Goal: Information Seeking & Learning: Understand process/instructions

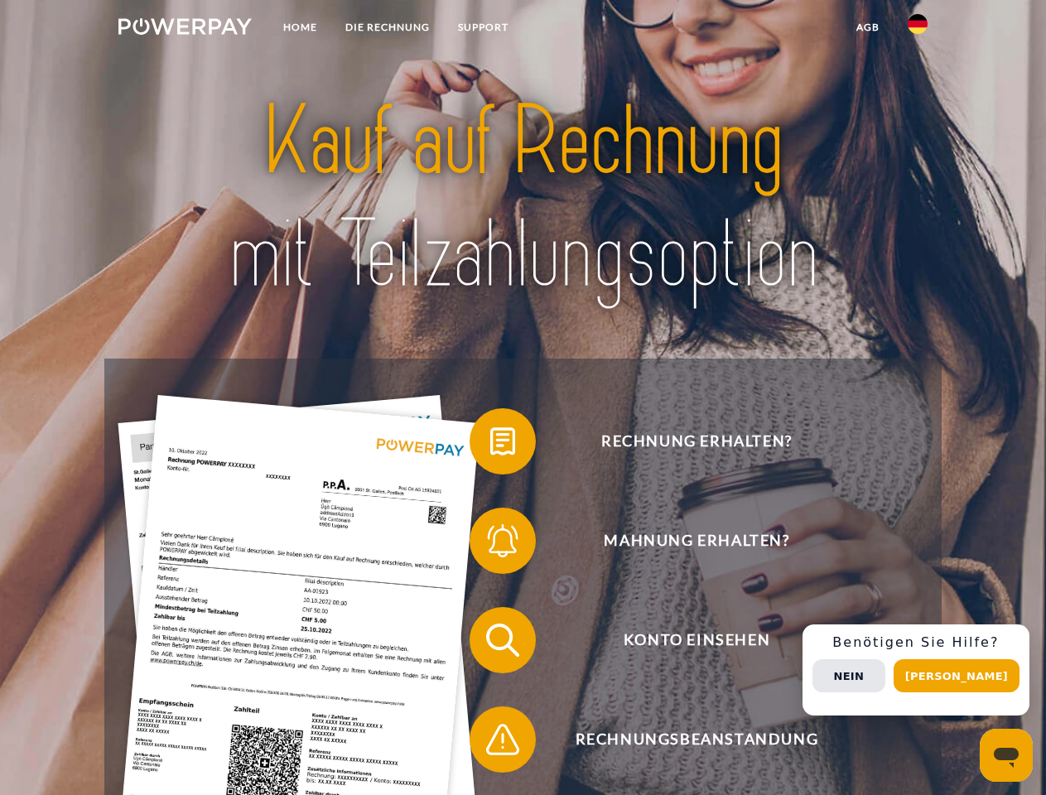
click at [185, 29] on img at bounding box center [184, 26] width 133 height 17
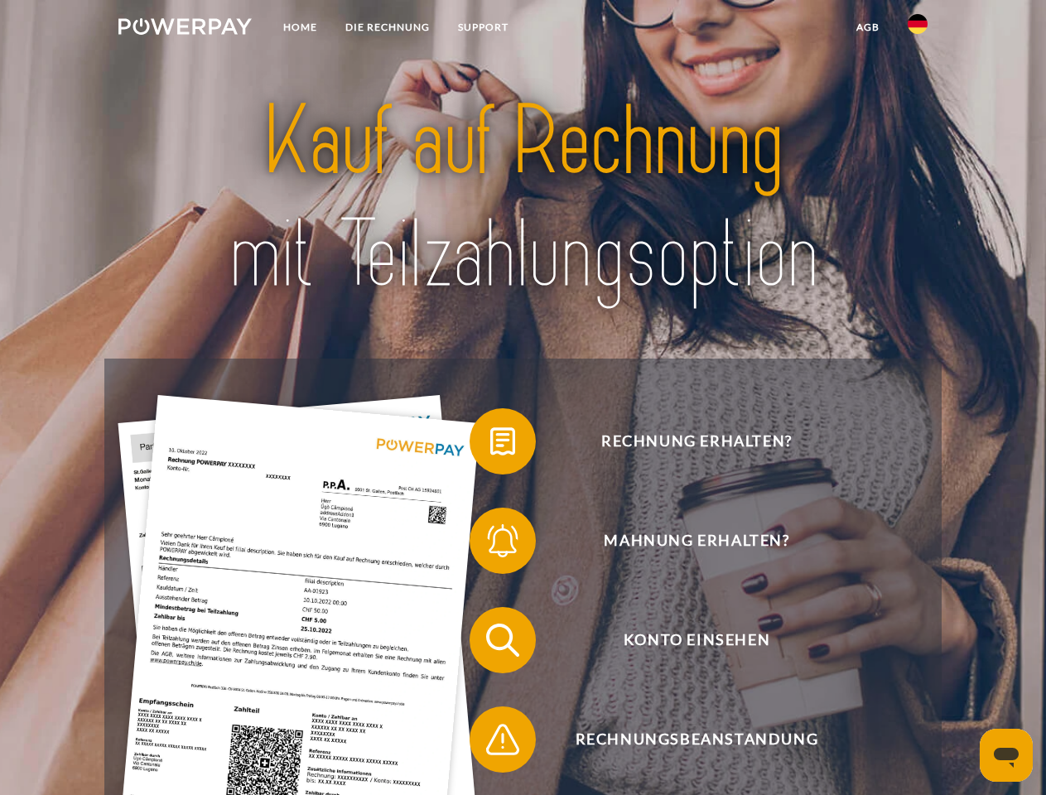
click at [917, 29] on img at bounding box center [917, 24] width 20 height 20
click at [867, 27] on link "agb" at bounding box center [867, 27] width 51 height 30
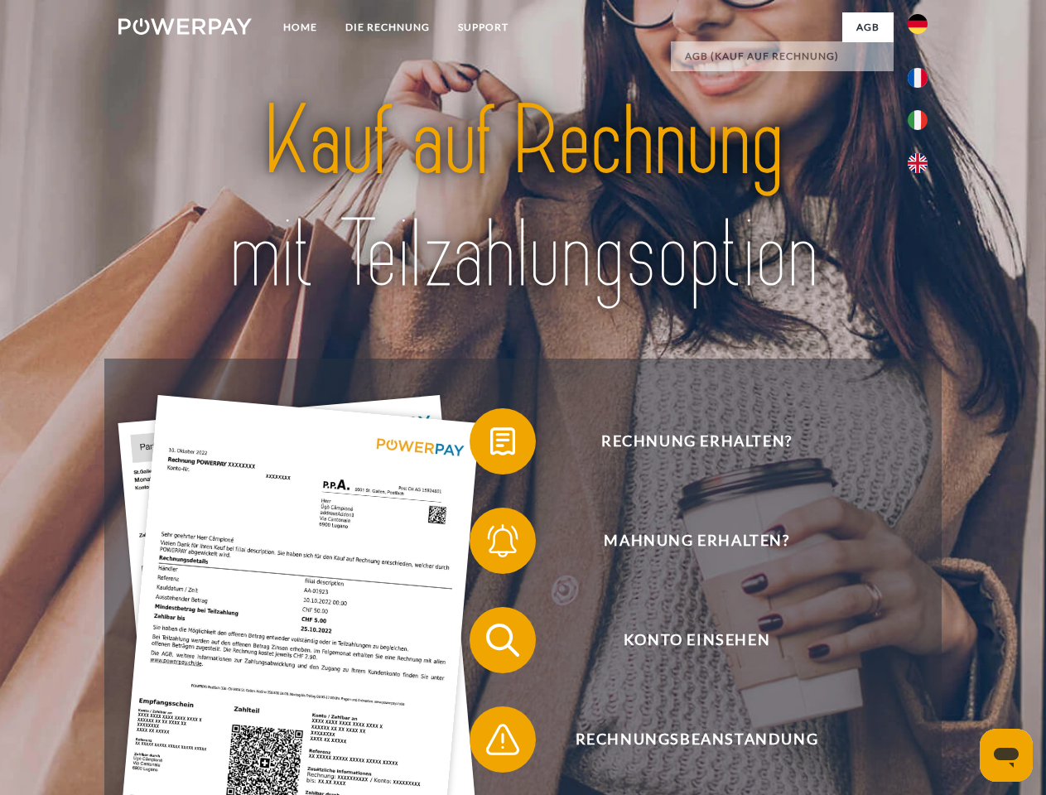
click at [490, 445] on span at bounding box center [477, 441] width 83 height 83
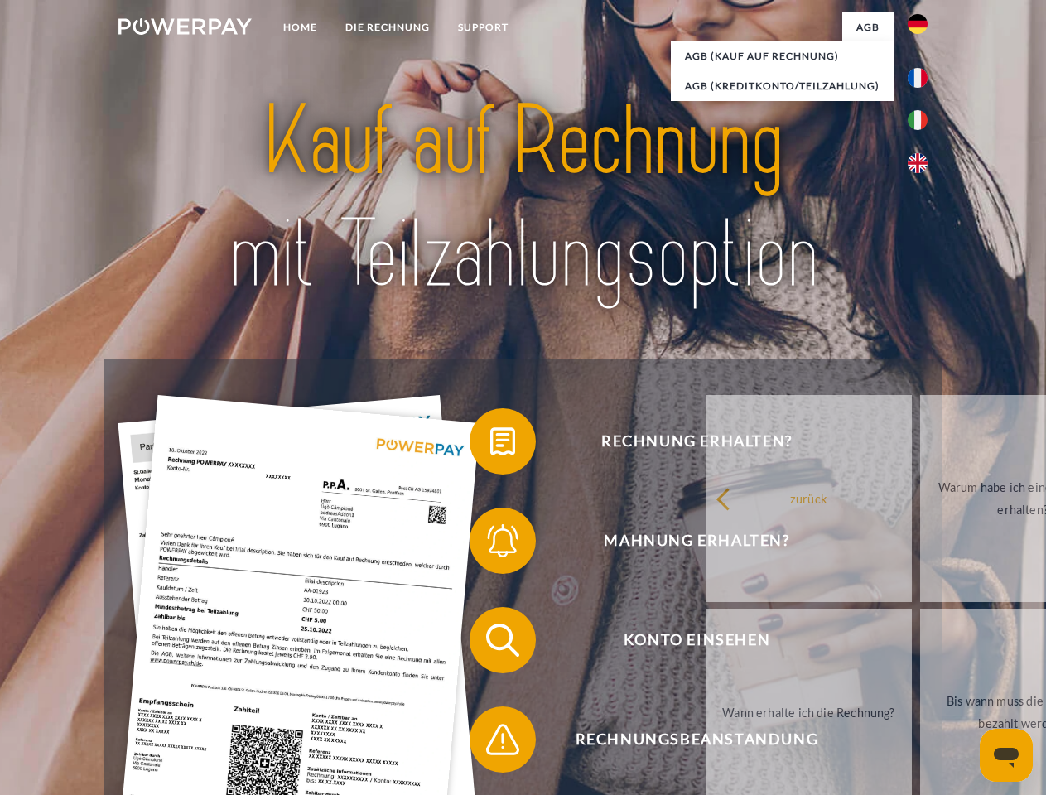
click at [490, 544] on div "Rechnung erhalten? Mahnung erhalten? Konto einsehen" at bounding box center [522, 689] width 836 height 662
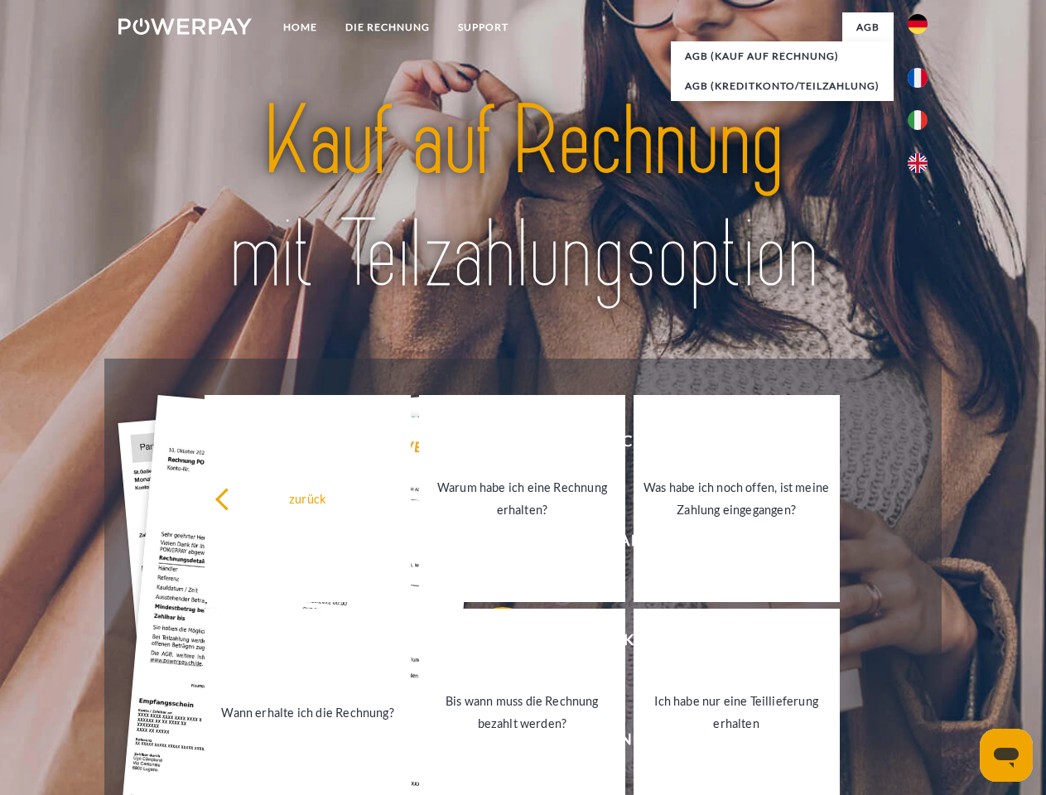
click at [490, 643] on link "Bis wann muss die Rechnung bezahlt werden?" at bounding box center [522, 711] width 206 height 207
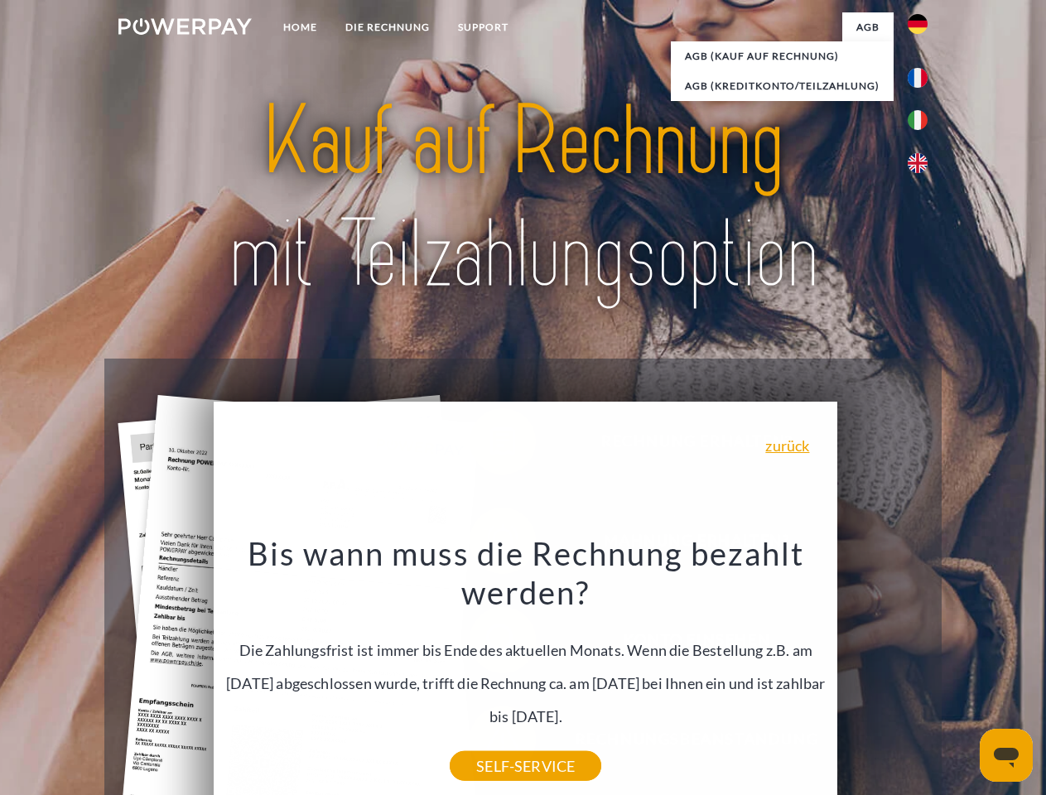
click at [490, 743] on div "zurück Warum habe ich eine Rechnung erhalten? POWERPAY ist der Rechnungsherstel…" at bounding box center [525, 628] width 623 height 455
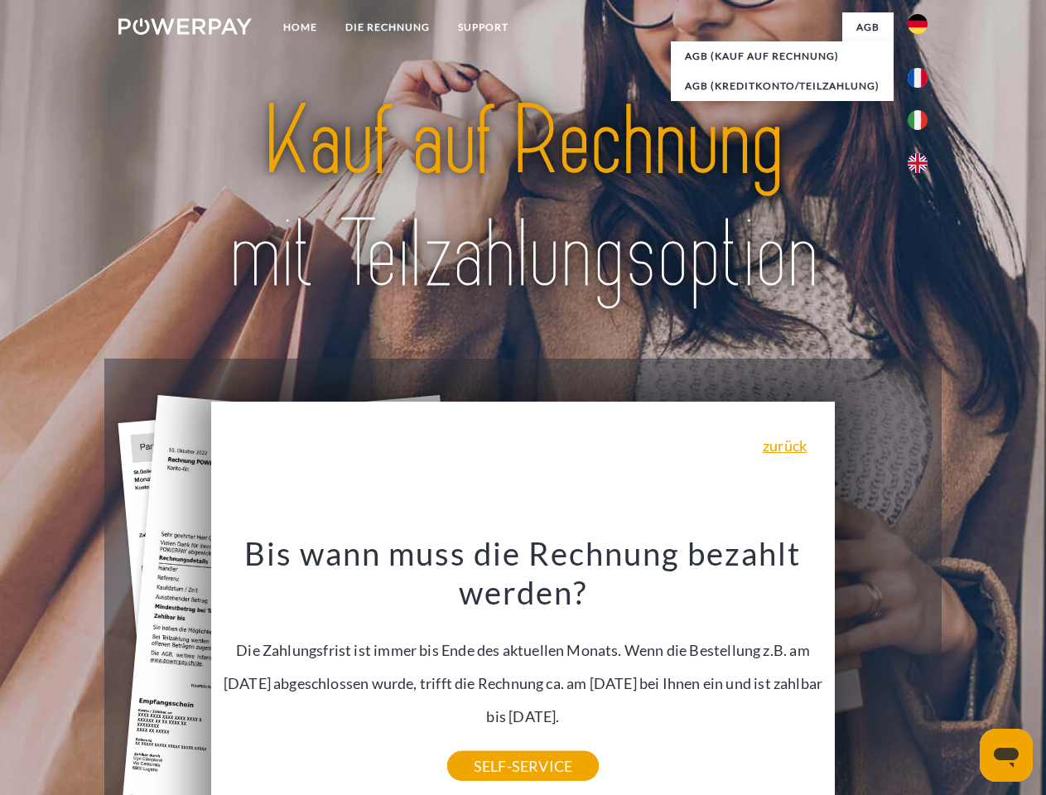
click at [921, 670] on div "Rechnung erhalten? Mahnung erhalten? Konto einsehen" at bounding box center [522, 689] width 836 height 662
click at [881, 673] on span "Konto einsehen" at bounding box center [696, 640] width 406 height 66
click at [962, 675] on header "Home DIE RECHNUNG SUPPORT" at bounding box center [523, 571] width 1046 height 1143
